Goal: Information Seeking & Learning: Learn about a topic

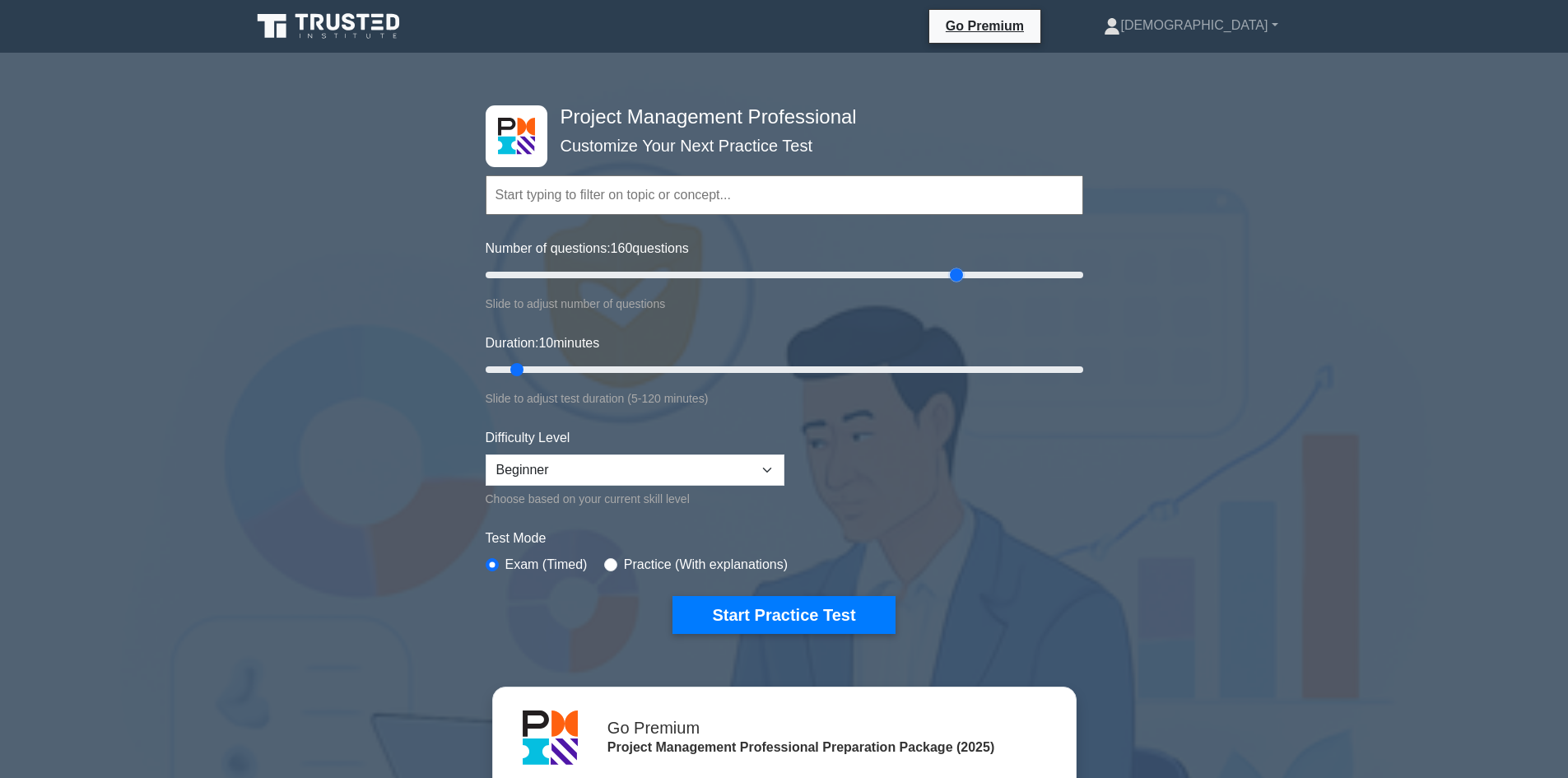
drag, startPoint x: 518, startPoint y: 276, endPoint x: 950, endPoint y: 286, distance: 432.1
type input "160"
click at [950, 285] on input "Number of questions: 160 questions" at bounding box center [784, 276] width 598 height 20
drag, startPoint x: 518, startPoint y: 373, endPoint x: 1260, endPoint y: 363, distance: 742.1
type input "120"
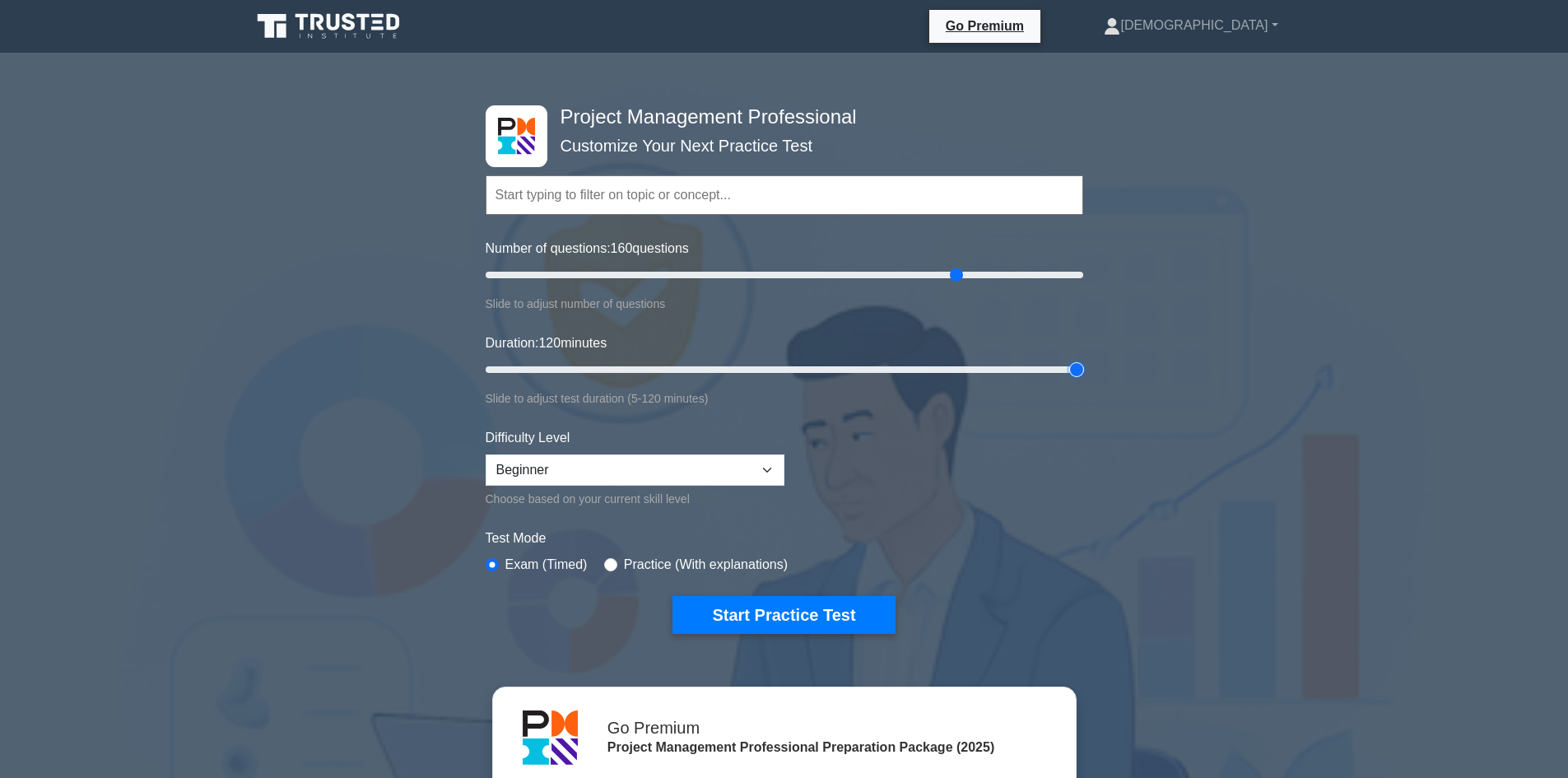
click at [1083, 363] on input "Duration: 120 minutes" at bounding box center [784, 370] width 598 height 20
drag, startPoint x: 963, startPoint y: 275, endPoint x: 1229, endPoint y: 274, distance: 266.0
type input "200"
click at [1083, 274] on input "Number of questions: 200 questions" at bounding box center [784, 276] width 598 height 20
click at [781, 616] on button "Start Practice Test" at bounding box center [783, 615] width 222 height 38
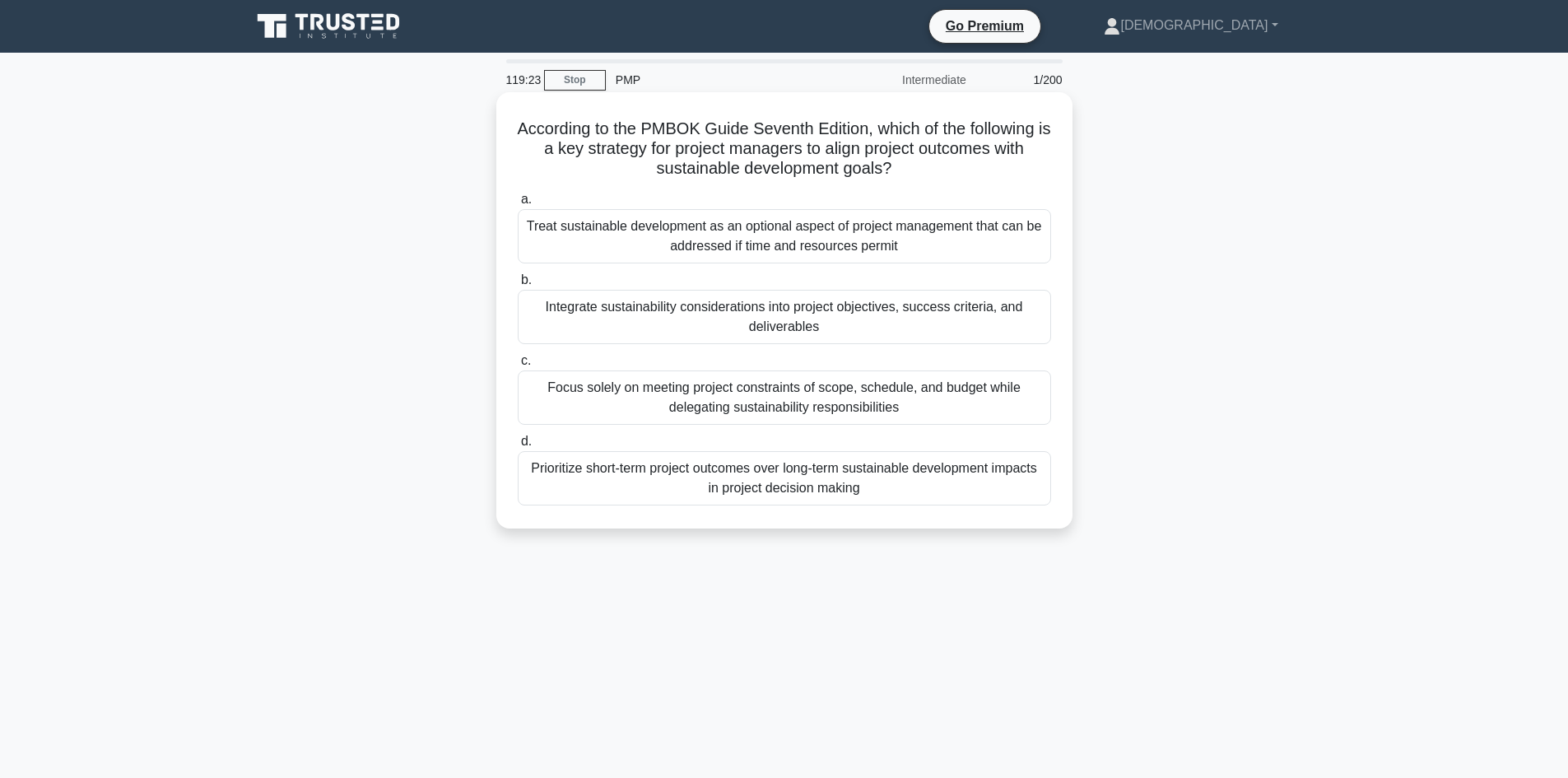
click at [723, 309] on div "Integrate sustainability considerations into project objectives, success criter…" at bounding box center [784, 317] width 533 height 54
click at [518, 286] on input "b. Integrate sustainability considerations into project objectives, success cri…" at bounding box center [518, 280] width 0 height 11
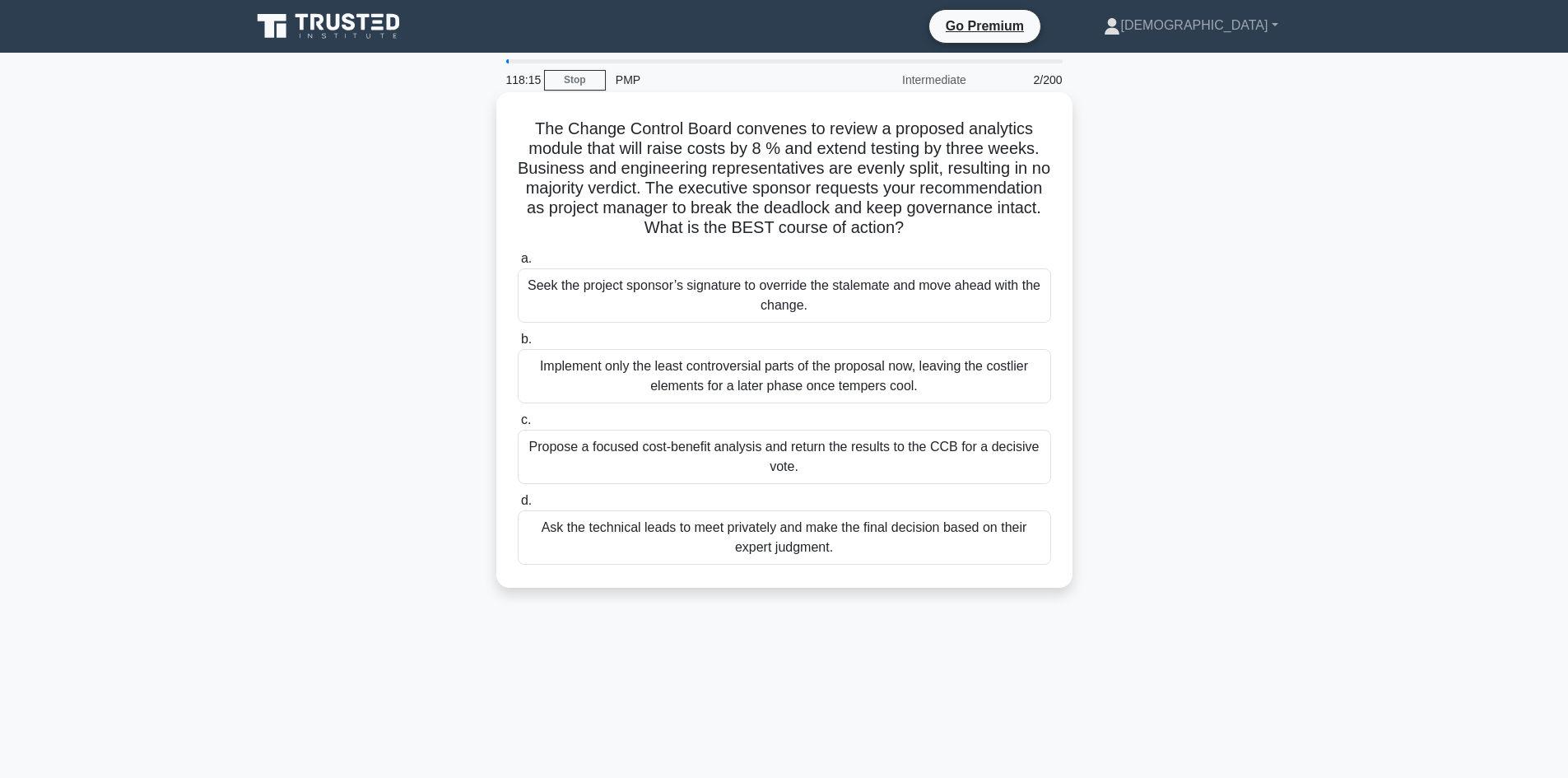
click at [598, 425] on label "c. Propose a focused cost-benefit analysis and return the results to the CCB fo…" at bounding box center [784, 447] width 533 height 74
click at [518, 425] on input "c. Propose a focused cost-benefit analysis and return the results to the CCB fo…" at bounding box center [518, 420] width 0 height 11
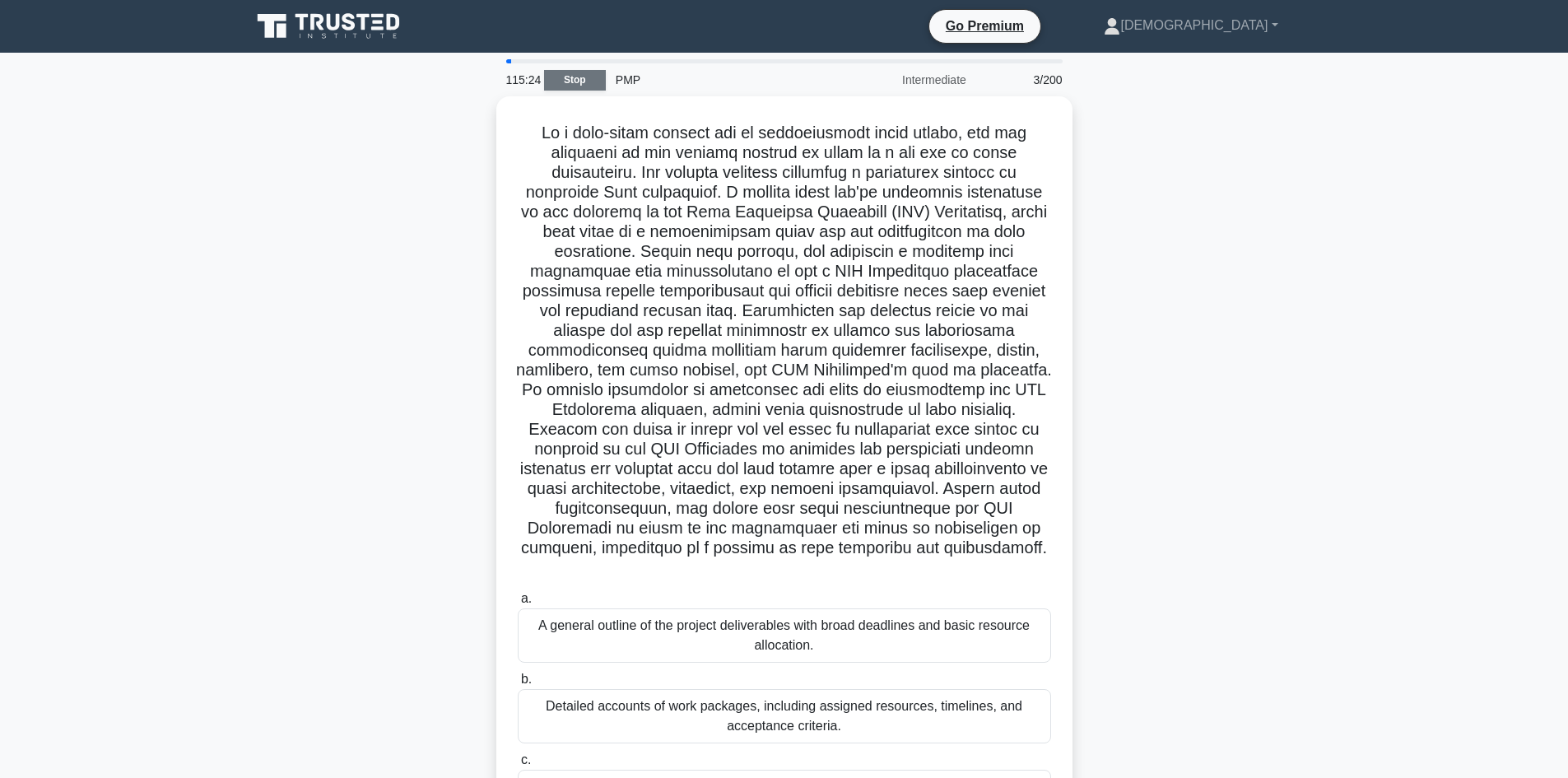
click at [598, 79] on link "Stop" at bounding box center [575, 80] width 62 height 21
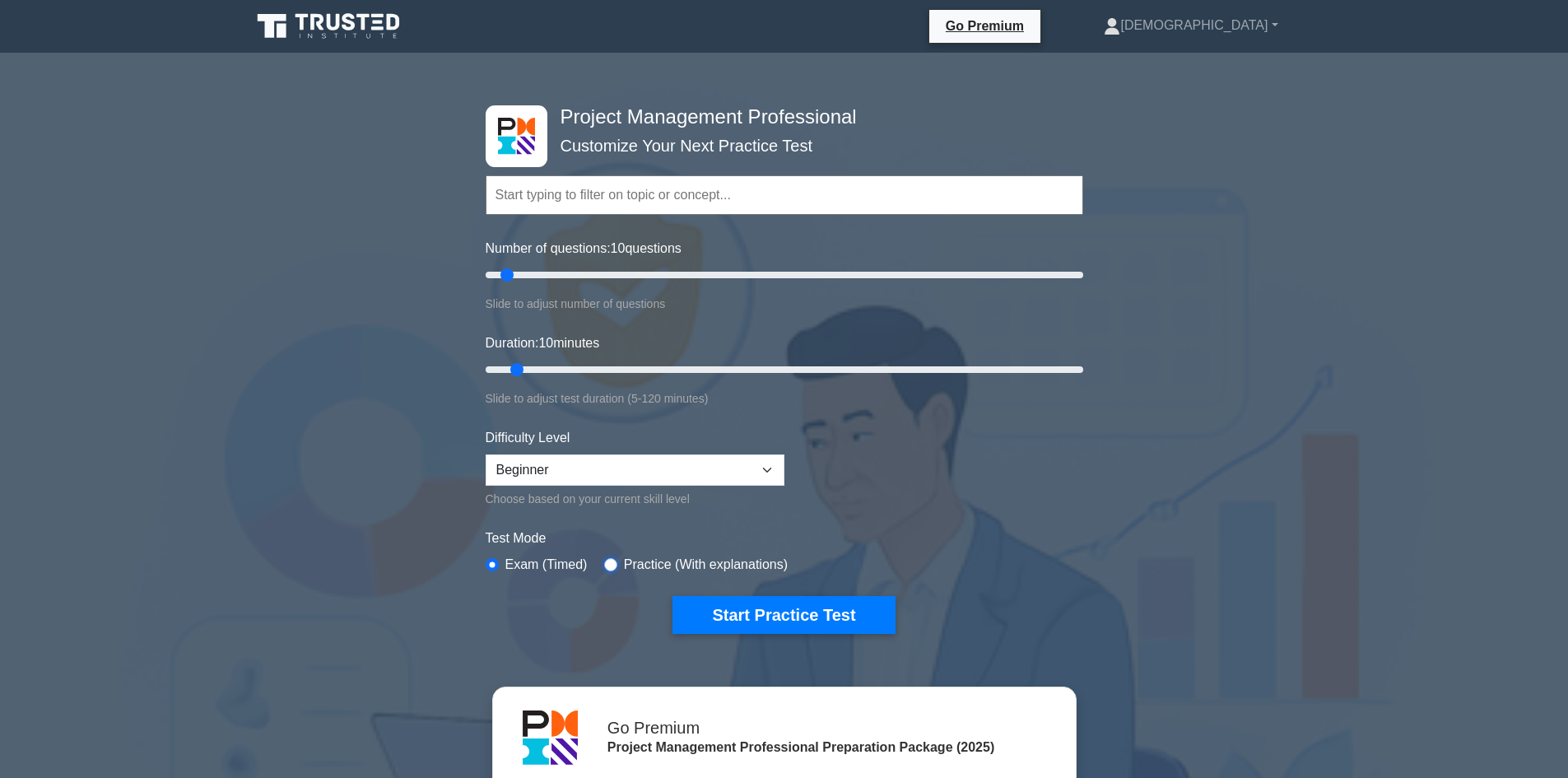
click at [608, 563] on input "radio" at bounding box center [611, 565] width 13 height 13
radio input "true"
click at [851, 605] on button "Start Practice Test" at bounding box center [783, 615] width 222 height 38
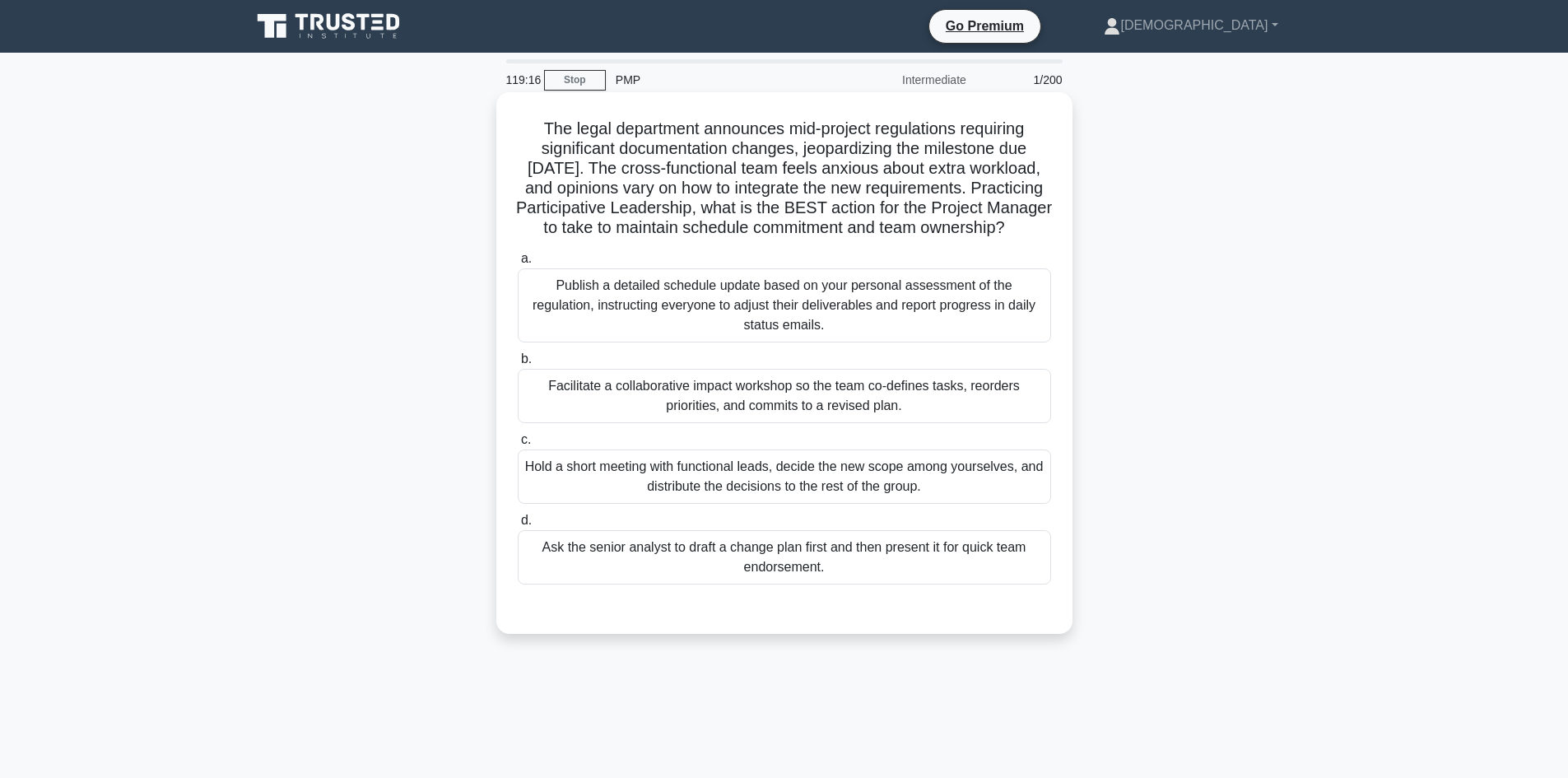
click at [678, 319] on div "Publish a detailed schedule update based on your personal assessment of the reg…" at bounding box center [784, 306] width 533 height 74
click at [518, 265] on input "a. Publish a detailed schedule update based on your personal assessment of the …" at bounding box center [518, 259] width 0 height 11
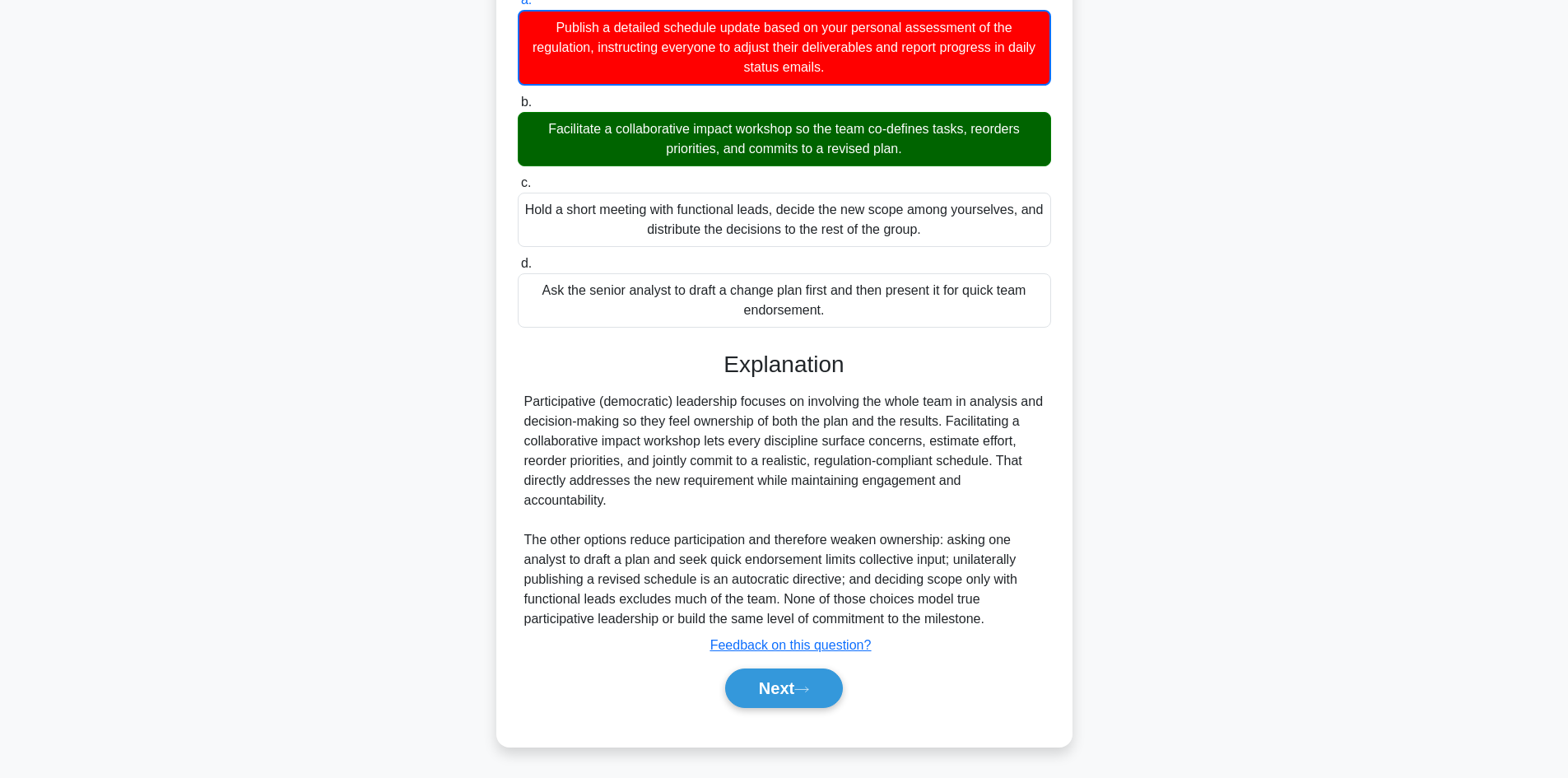
scroll to position [279, 0]
click at [788, 697] on button "Next" at bounding box center [784, 688] width 118 height 39
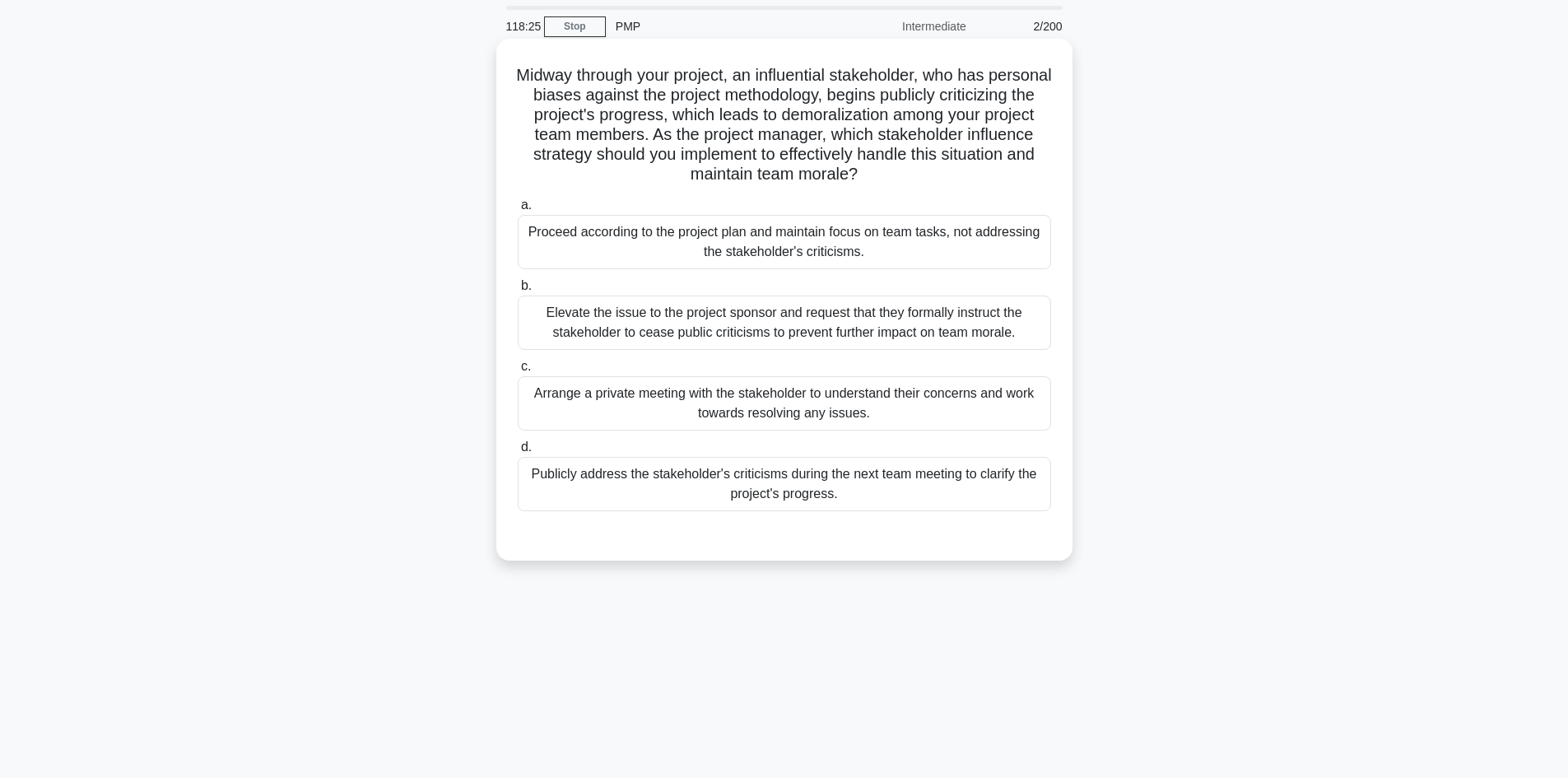
scroll to position [82, 0]
